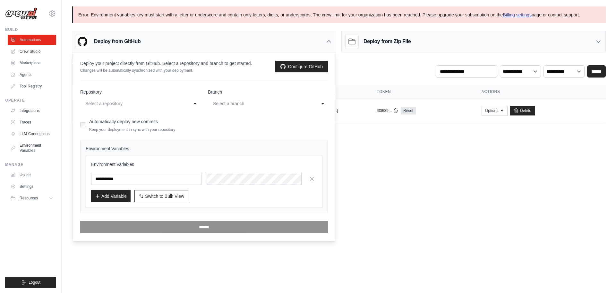
click at [532, 16] on link "Billing settings" at bounding box center [517, 14] width 29 height 5
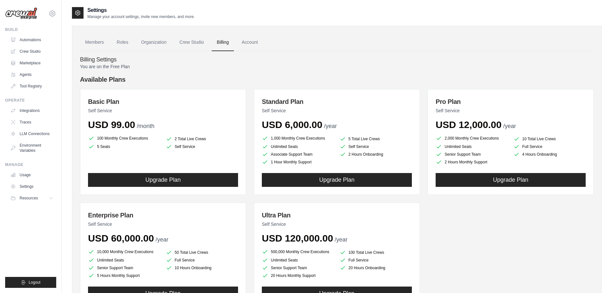
scroll to position [32, 0]
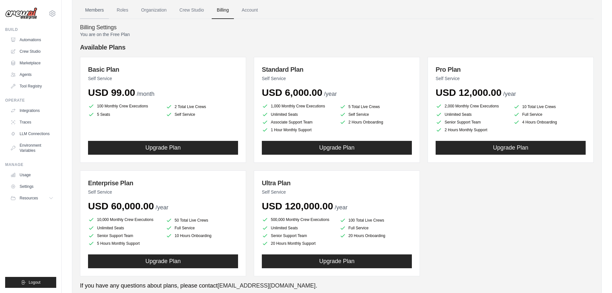
click at [95, 8] on link "Members" at bounding box center [94, 10] width 29 height 17
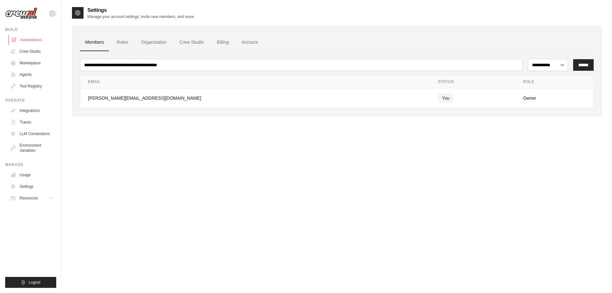
click at [26, 43] on link "Automations" at bounding box center [32, 40] width 48 height 10
